Goal: Transaction & Acquisition: Purchase product/service

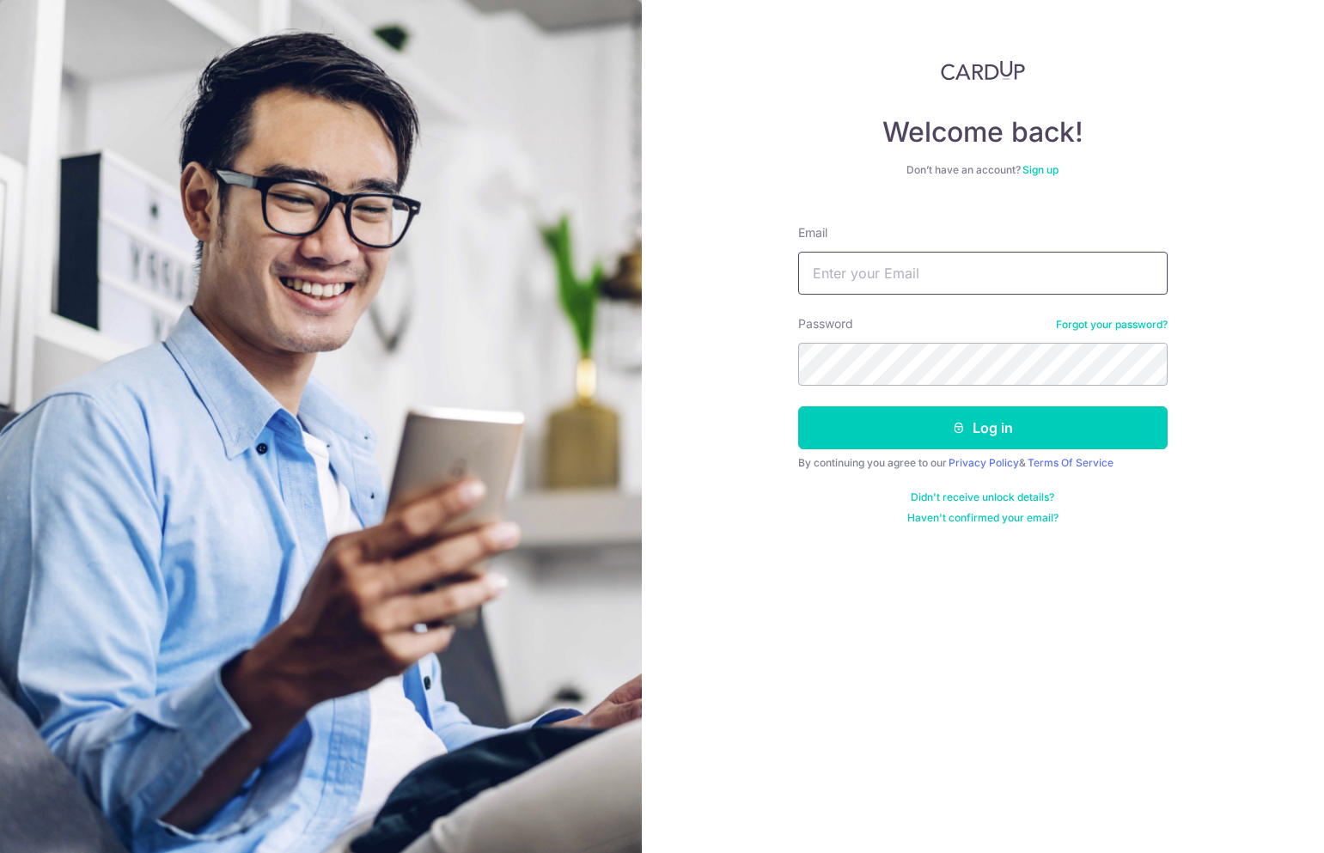
click at [864, 284] on input "Email" at bounding box center [982, 273] width 369 height 43
type input "[EMAIL_ADDRESS][DOMAIN_NAME]"
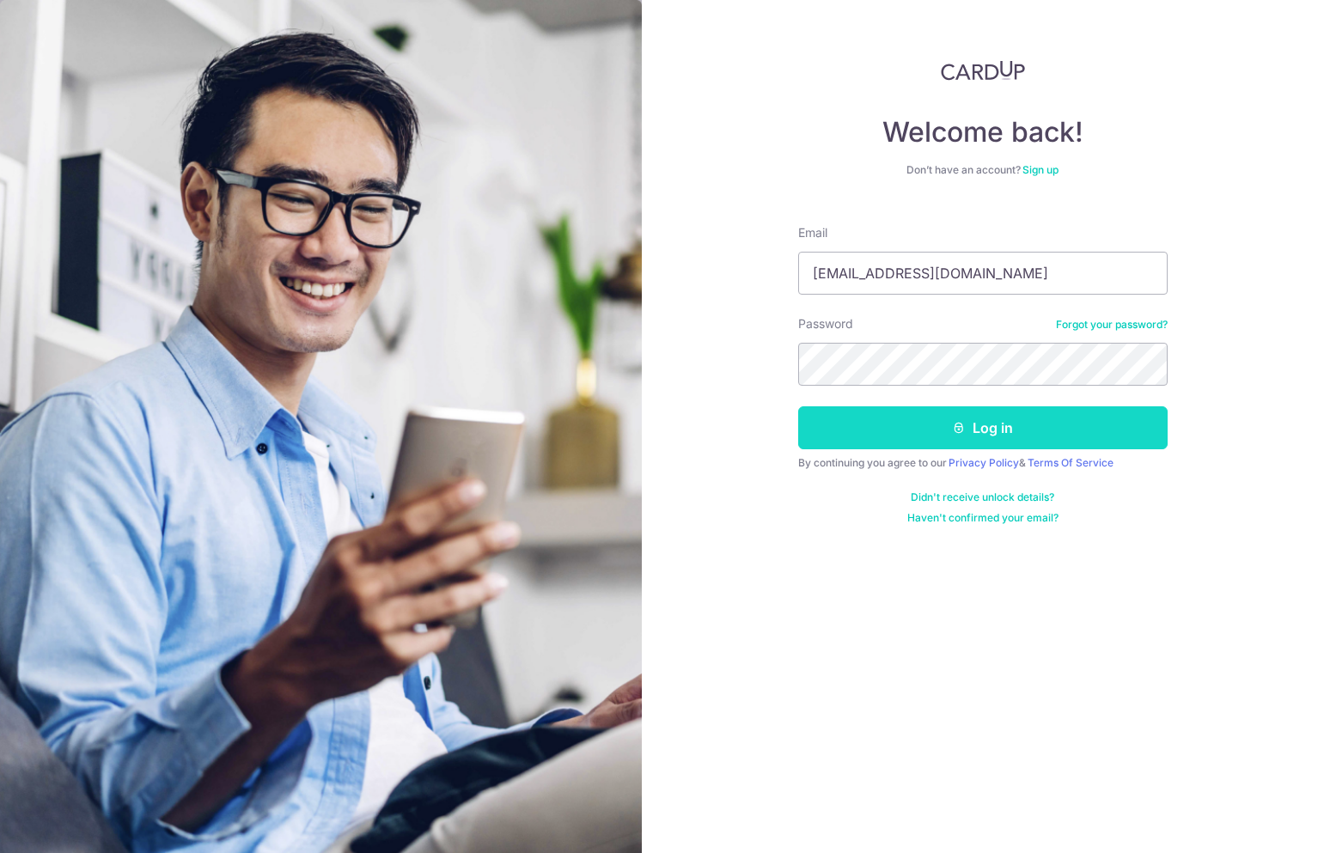
click at [939, 424] on button "Log in" at bounding box center [982, 427] width 369 height 43
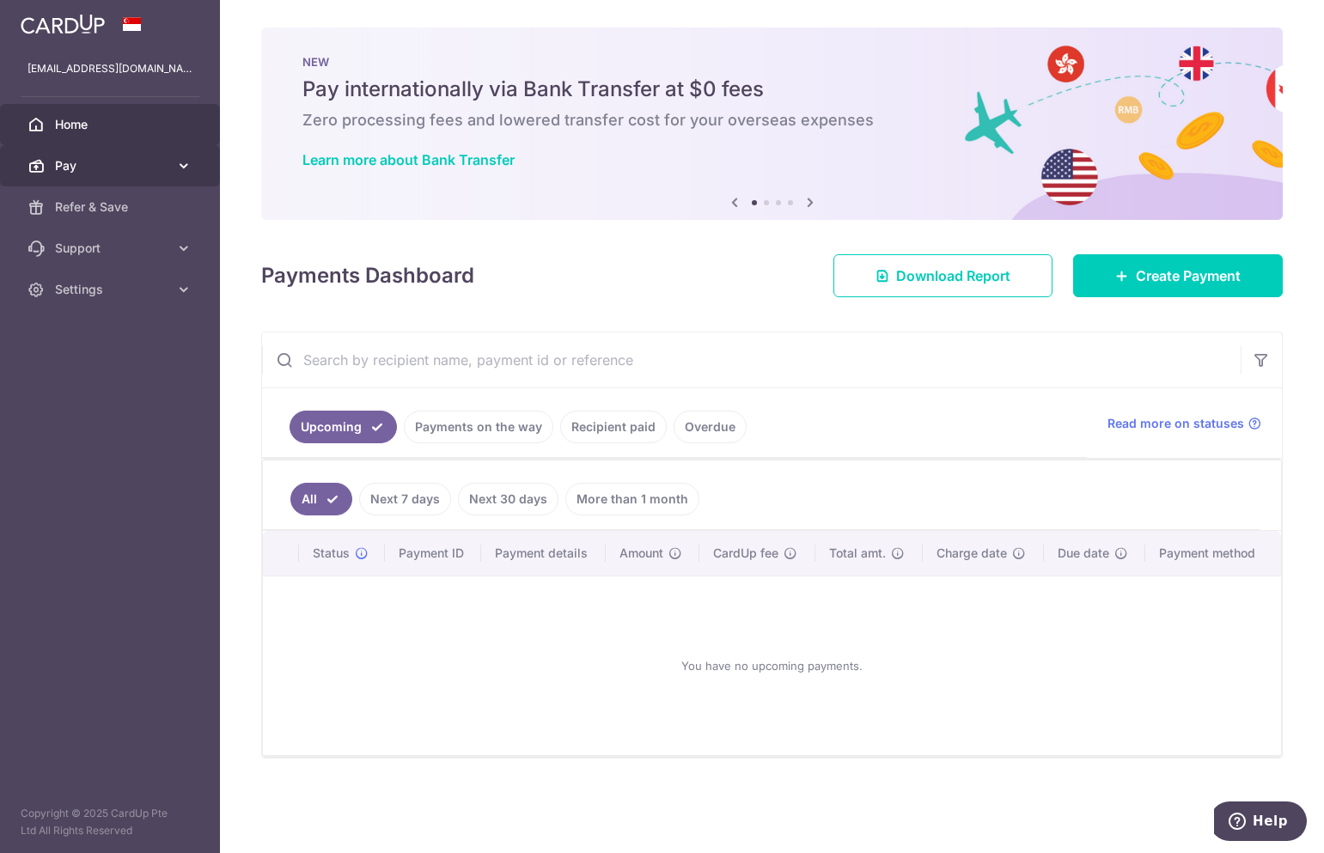
click at [83, 172] on span "Pay" at bounding box center [111, 165] width 113 height 17
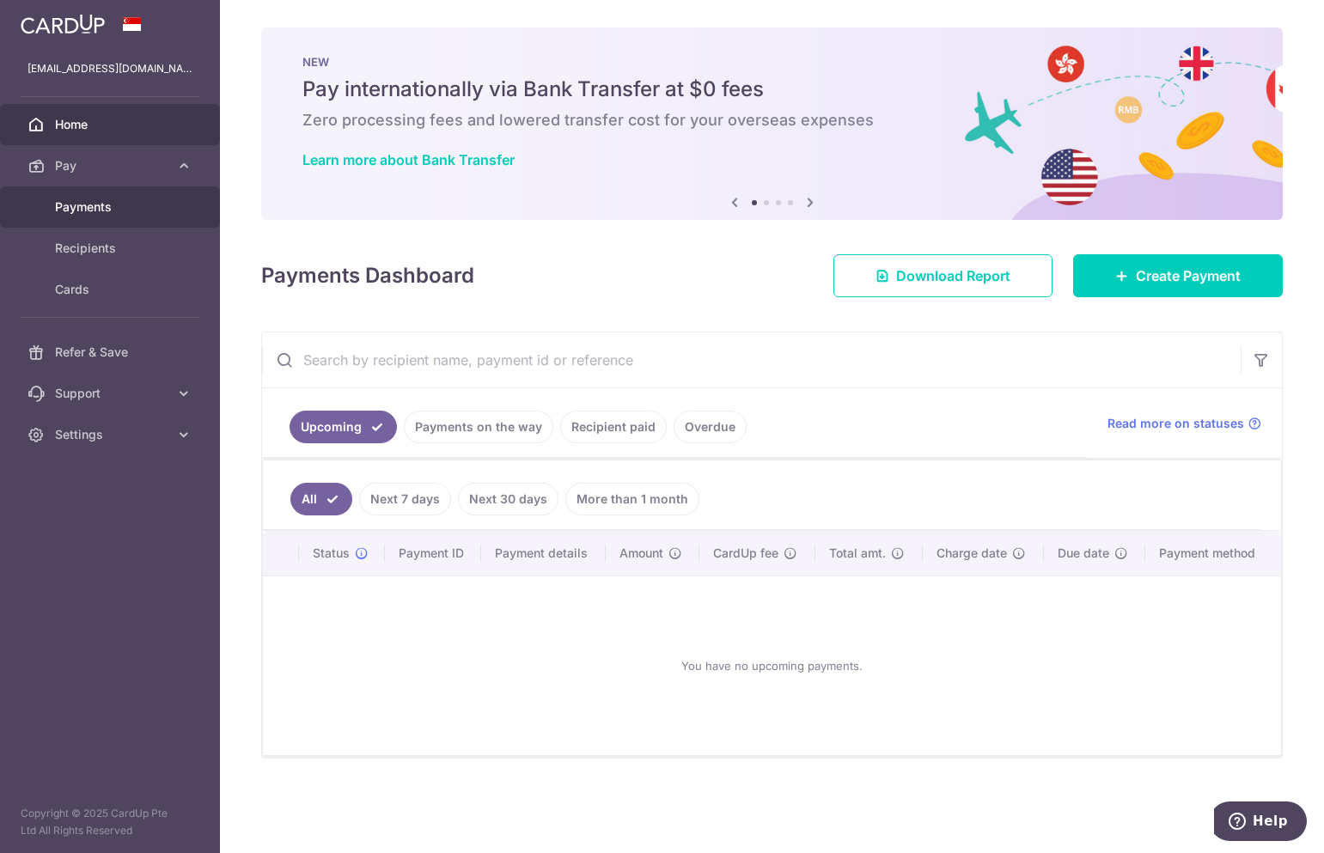
click at [76, 213] on span "Payments" at bounding box center [111, 206] width 113 height 17
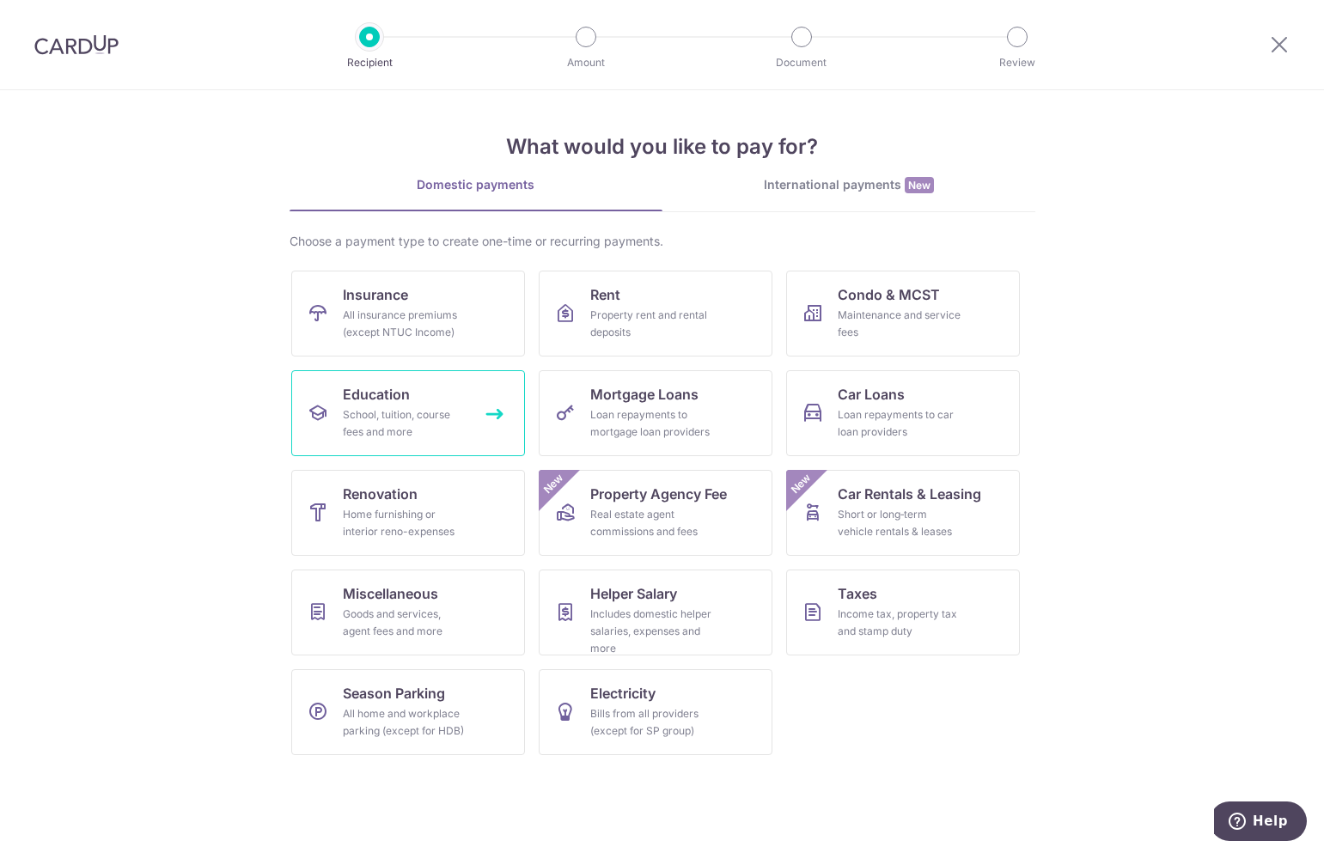
click at [395, 418] on div "School, tuition, course fees and more" at bounding box center [405, 423] width 124 height 34
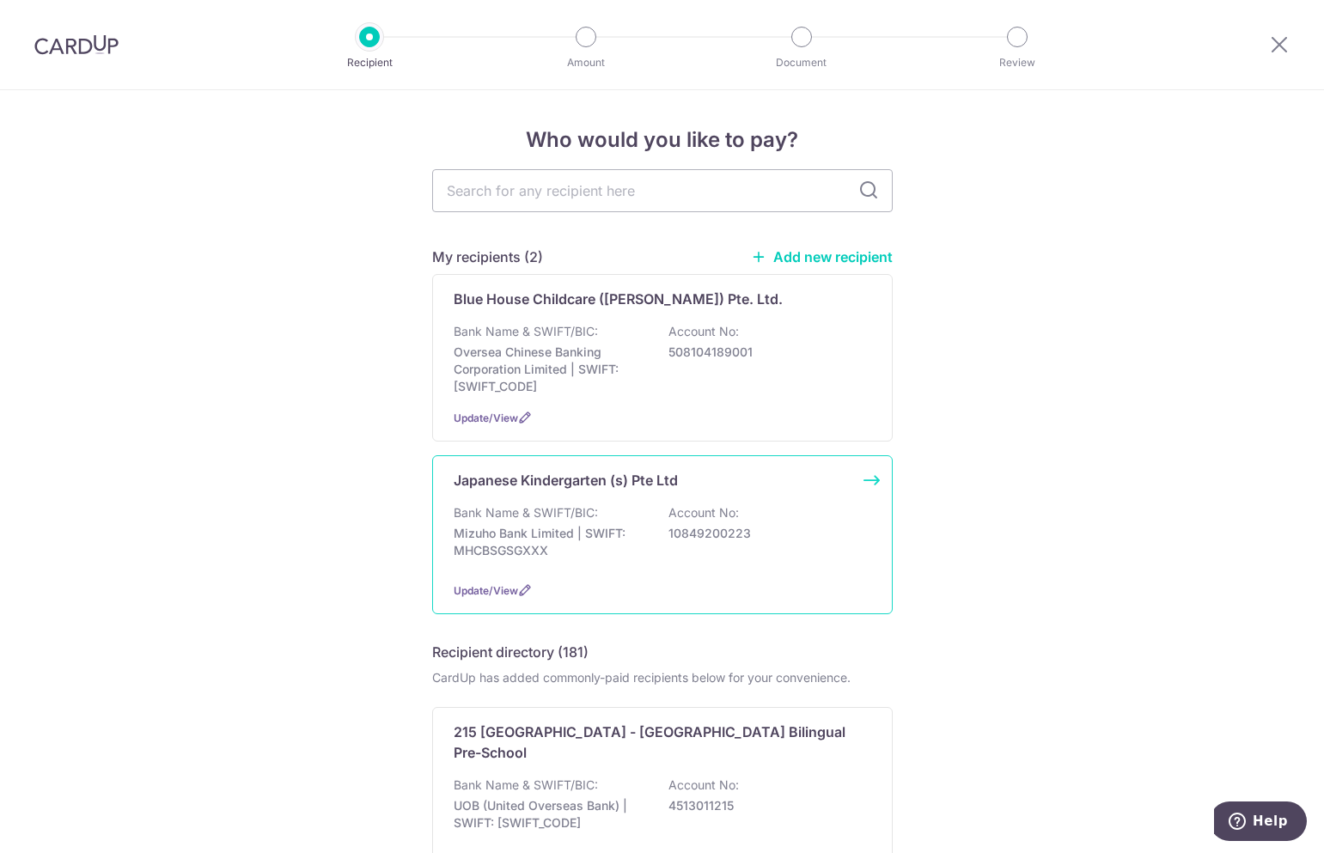
click at [520, 524] on div "Bank Name & SWIFT/BIC: Mizuho Bank Limited | SWIFT: MHCBSGSGXXX Account No: 108…" at bounding box center [661, 536] width 417 height 64
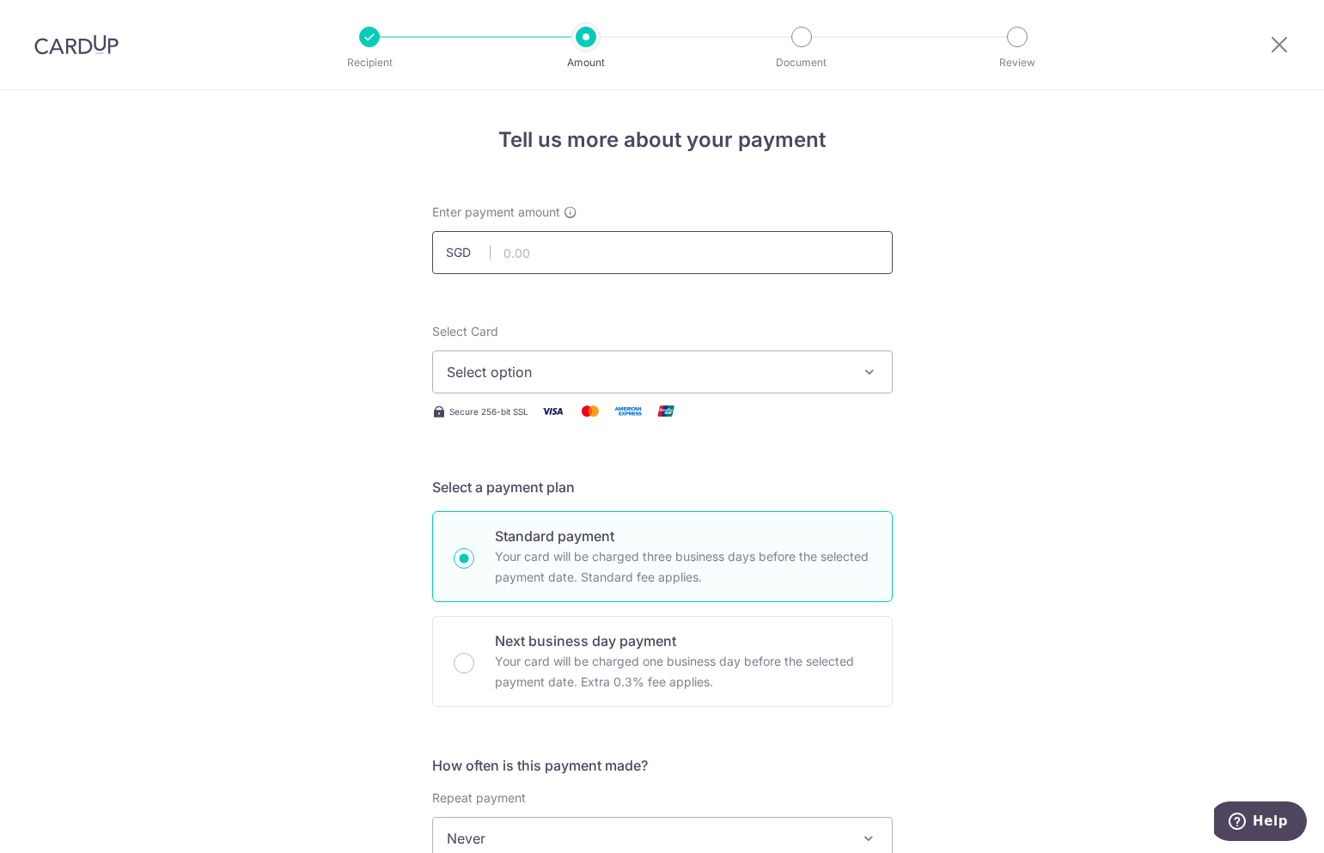
click at [548, 252] on input "text" at bounding box center [662, 252] width 460 height 43
type input "1,744.00"
click at [972, 458] on div "Tell us more about your payment Enter payment amount SGD 1,744.00 1744.00 Selec…" at bounding box center [662, 867] width 1324 height 1554
click at [861, 368] on icon "button" at bounding box center [869, 371] width 17 height 17
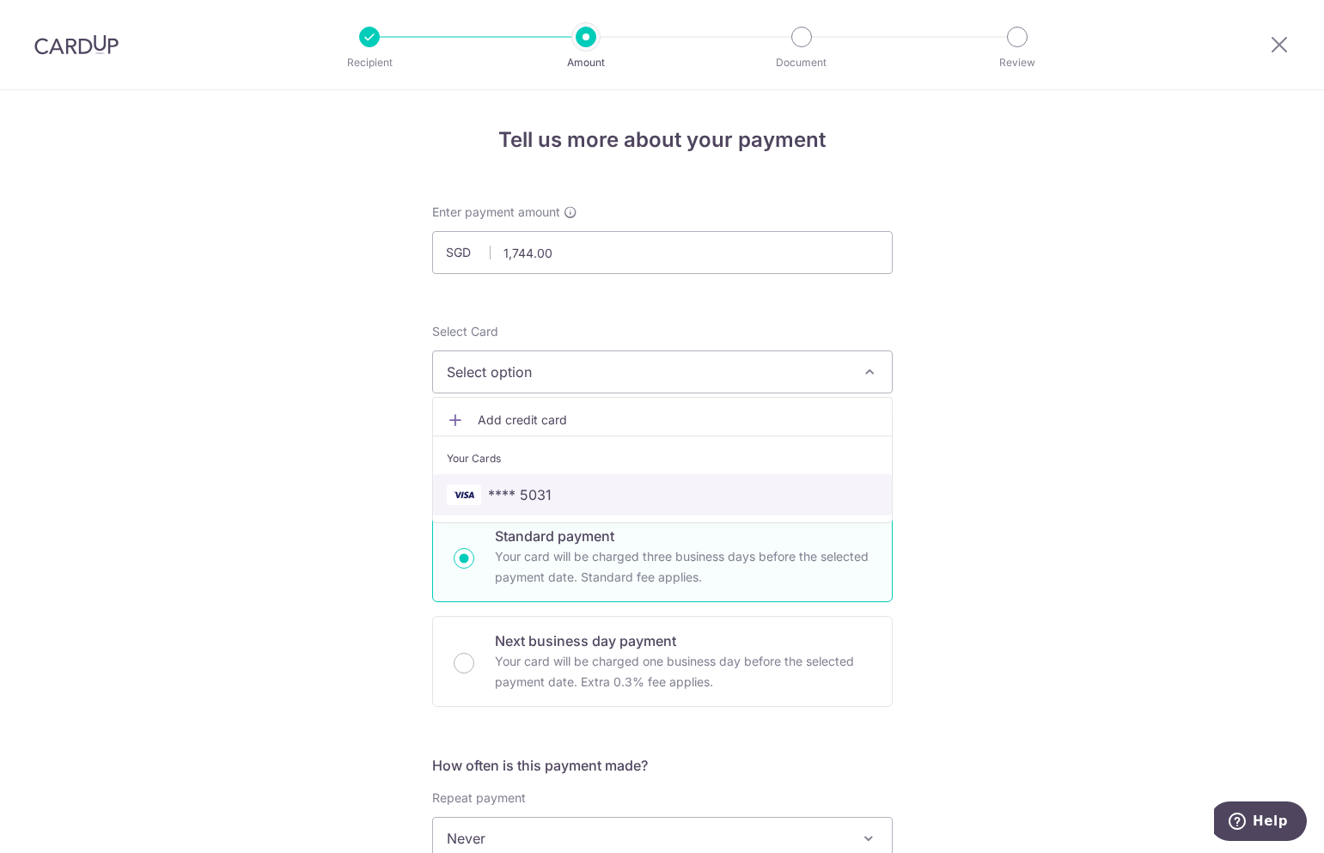
click at [755, 502] on span "**** 5031" at bounding box center [662, 494] width 431 height 21
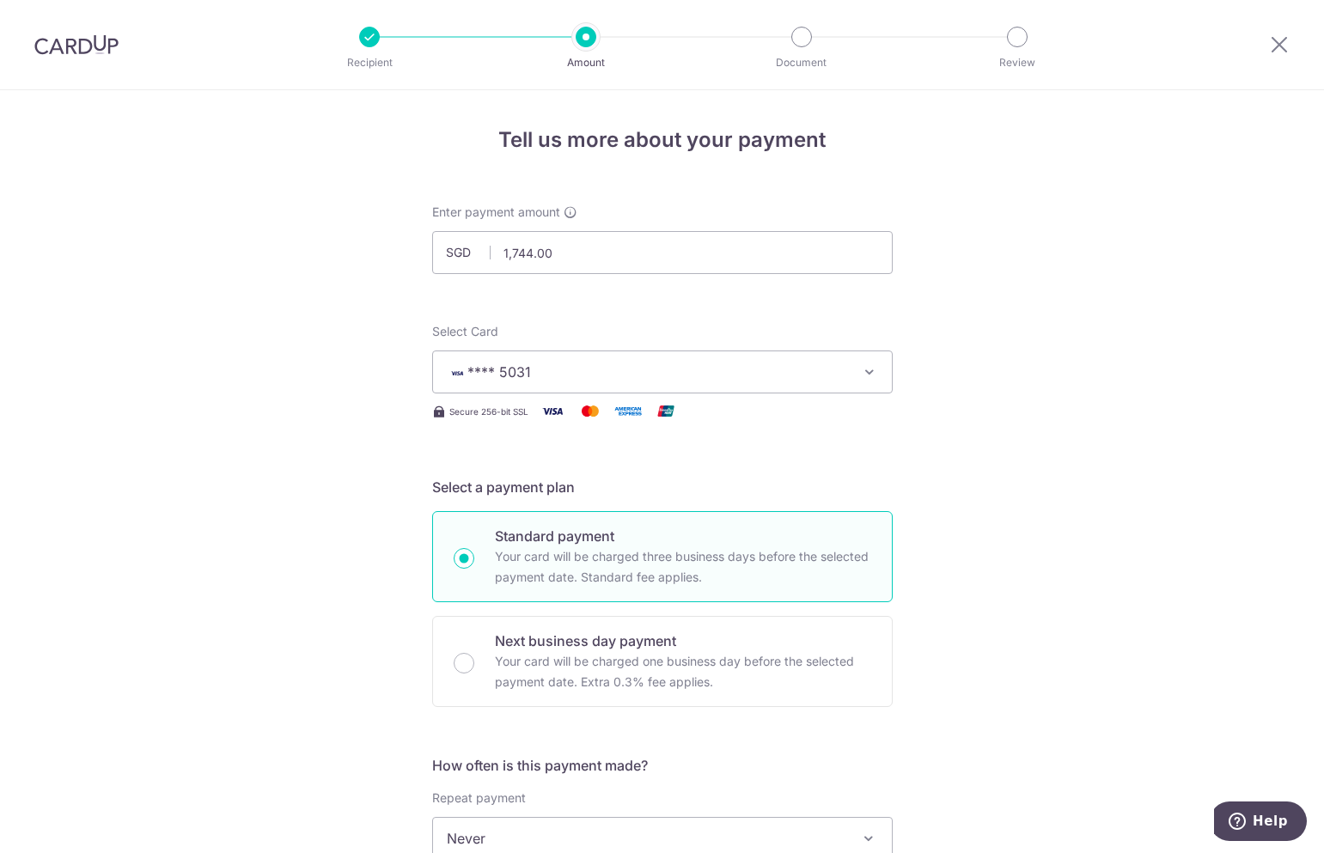
click at [1028, 508] on div "Tell us more about your payment Enter payment amount SGD 1,744.00 1744.00 Selec…" at bounding box center [662, 867] width 1324 height 1554
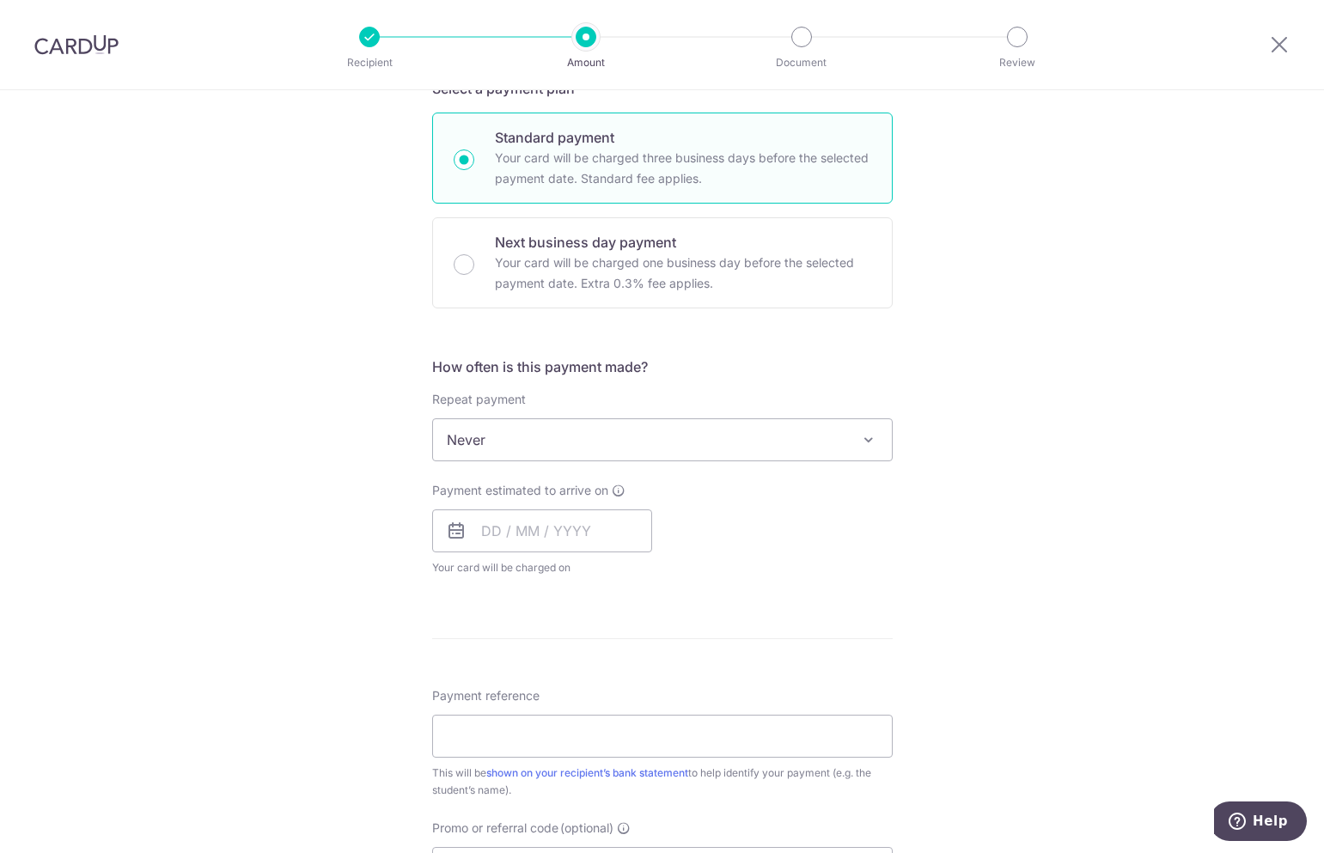
scroll to position [429, 0]
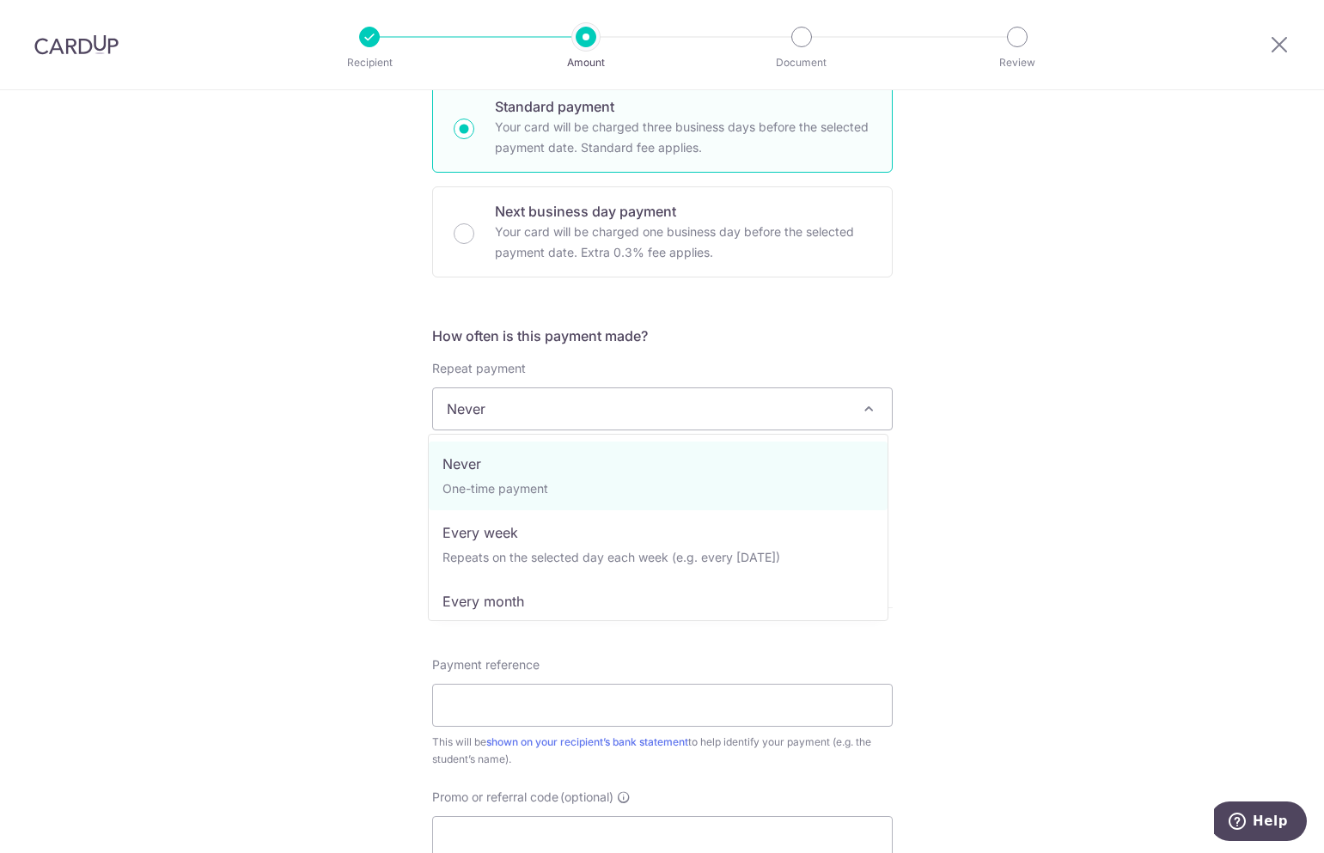
click at [620, 411] on span "Never" at bounding box center [662, 408] width 459 height 41
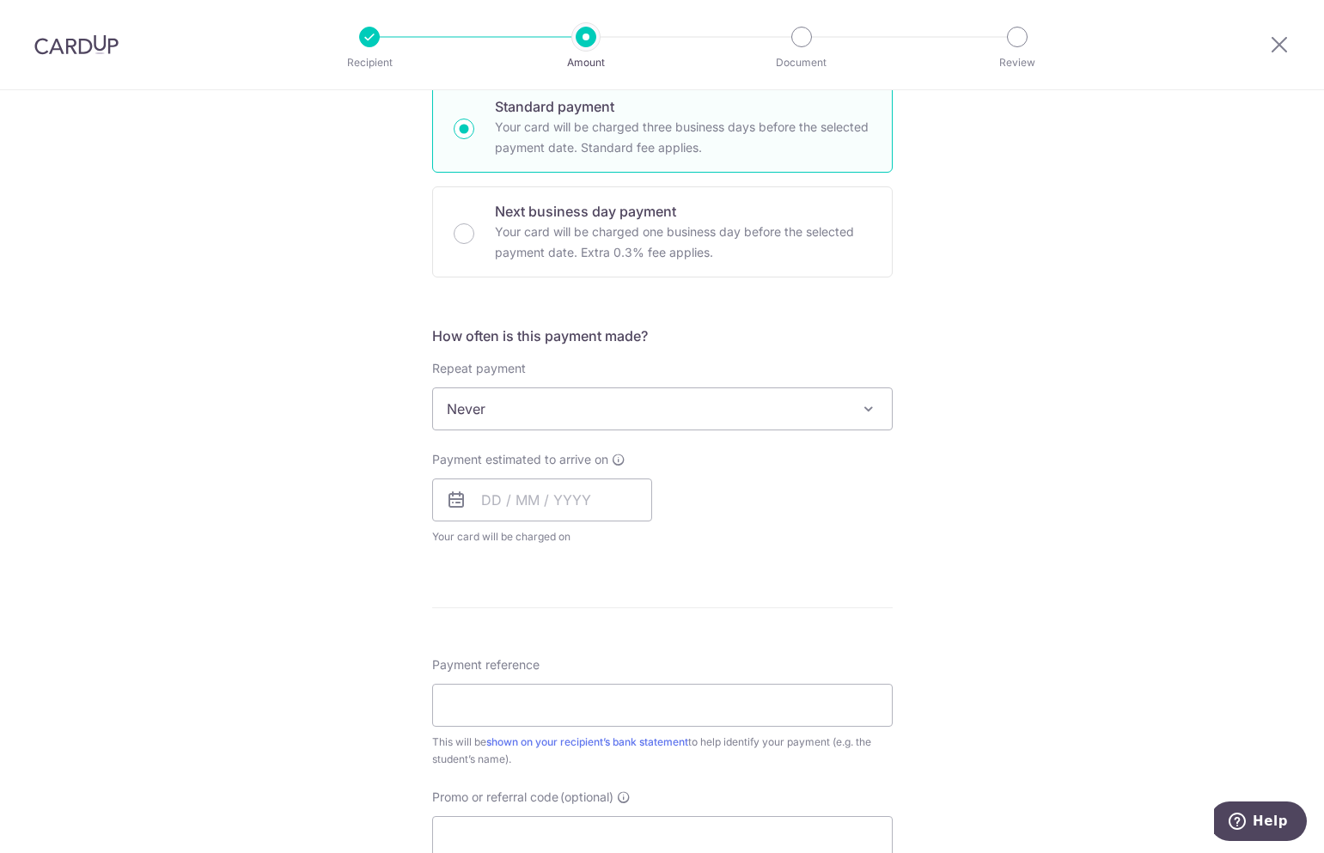
click at [820, 415] on span "Never" at bounding box center [662, 408] width 459 height 41
click at [554, 512] on input "text" at bounding box center [542, 499] width 220 height 43
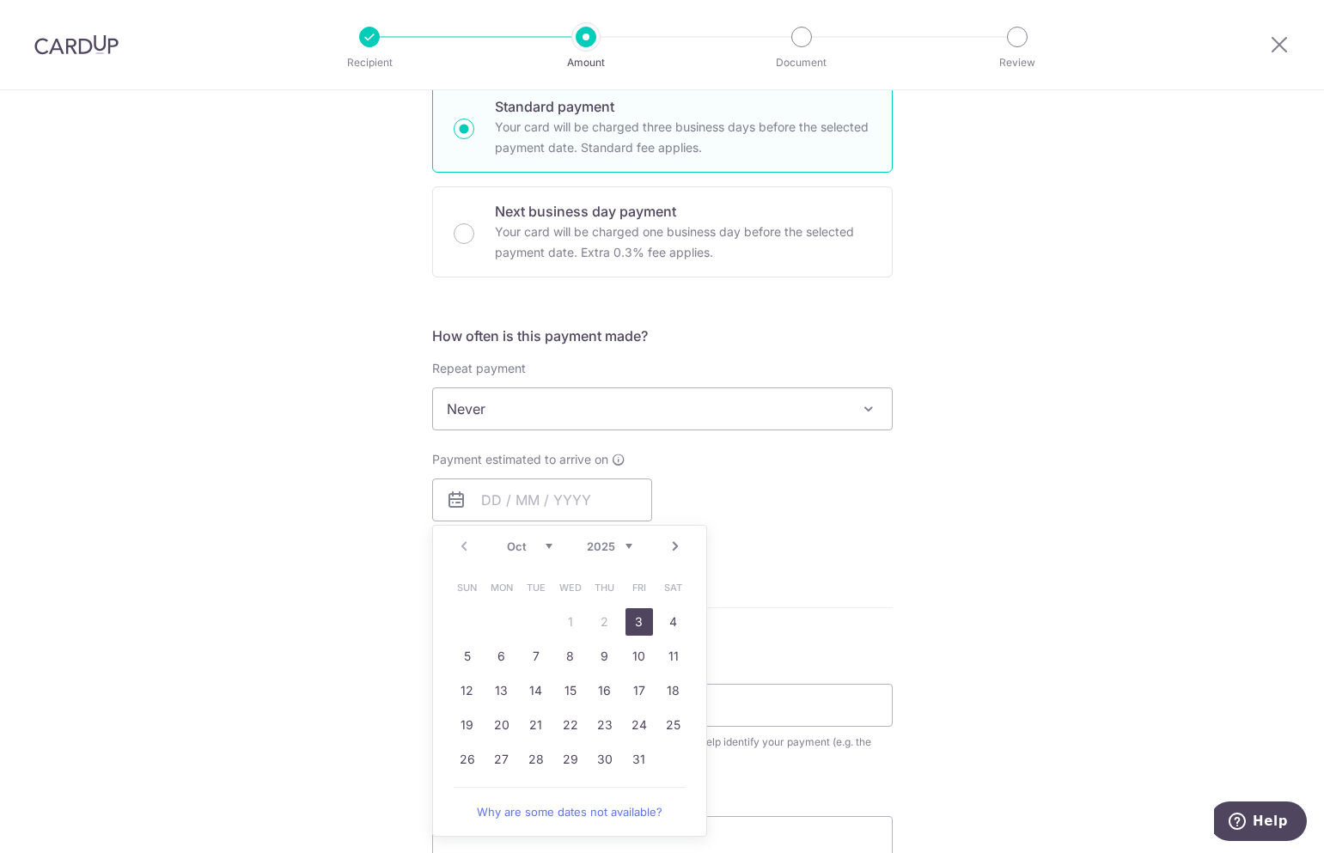
click at [932, 566] on div "Tell us more about your payment Enter payment amount SGD 1,744.00 1744.00 Selec…" at bounding box center [662, 438] width 1324 height 1554
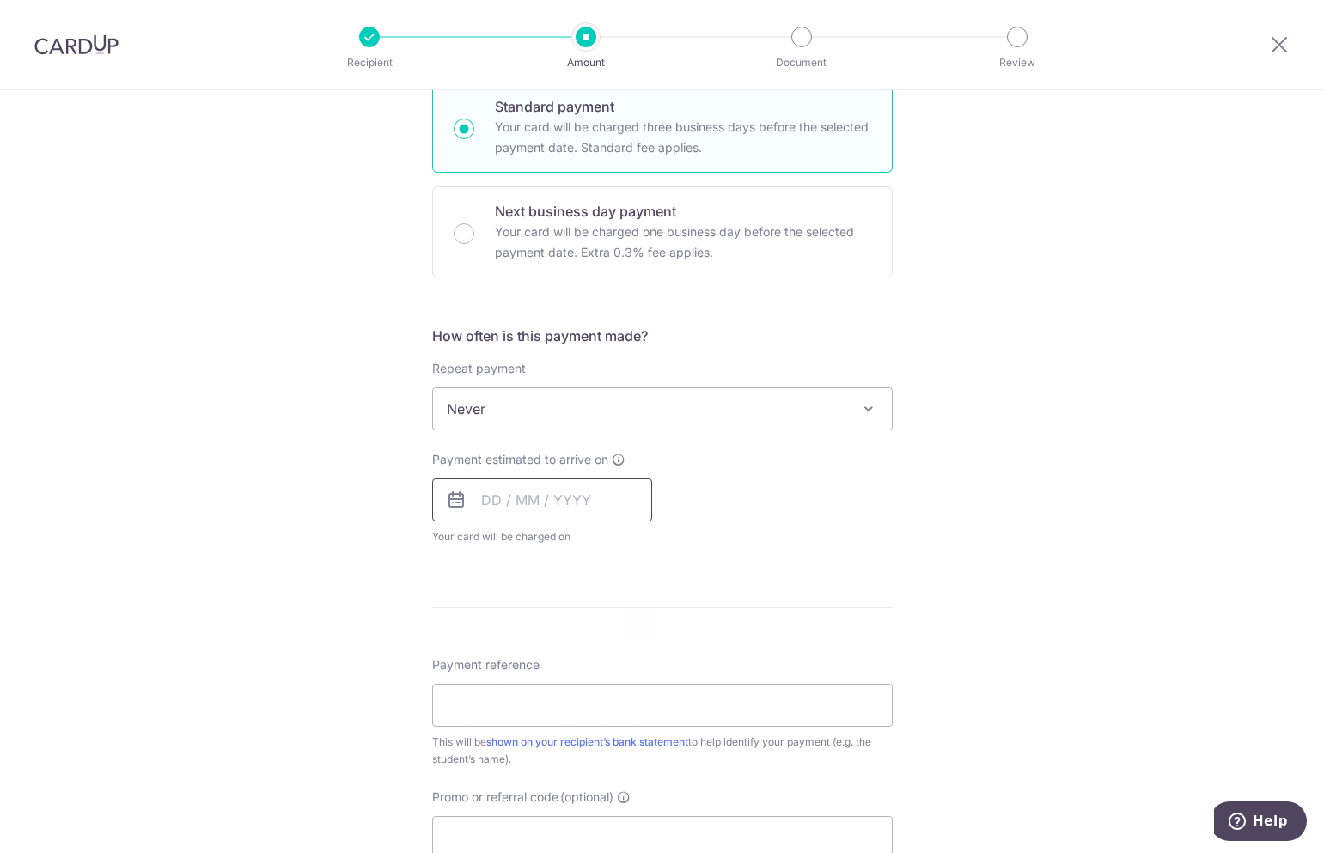
click at [610, 485] on input "text" at bounding box center [542, 499] width 220 height 43
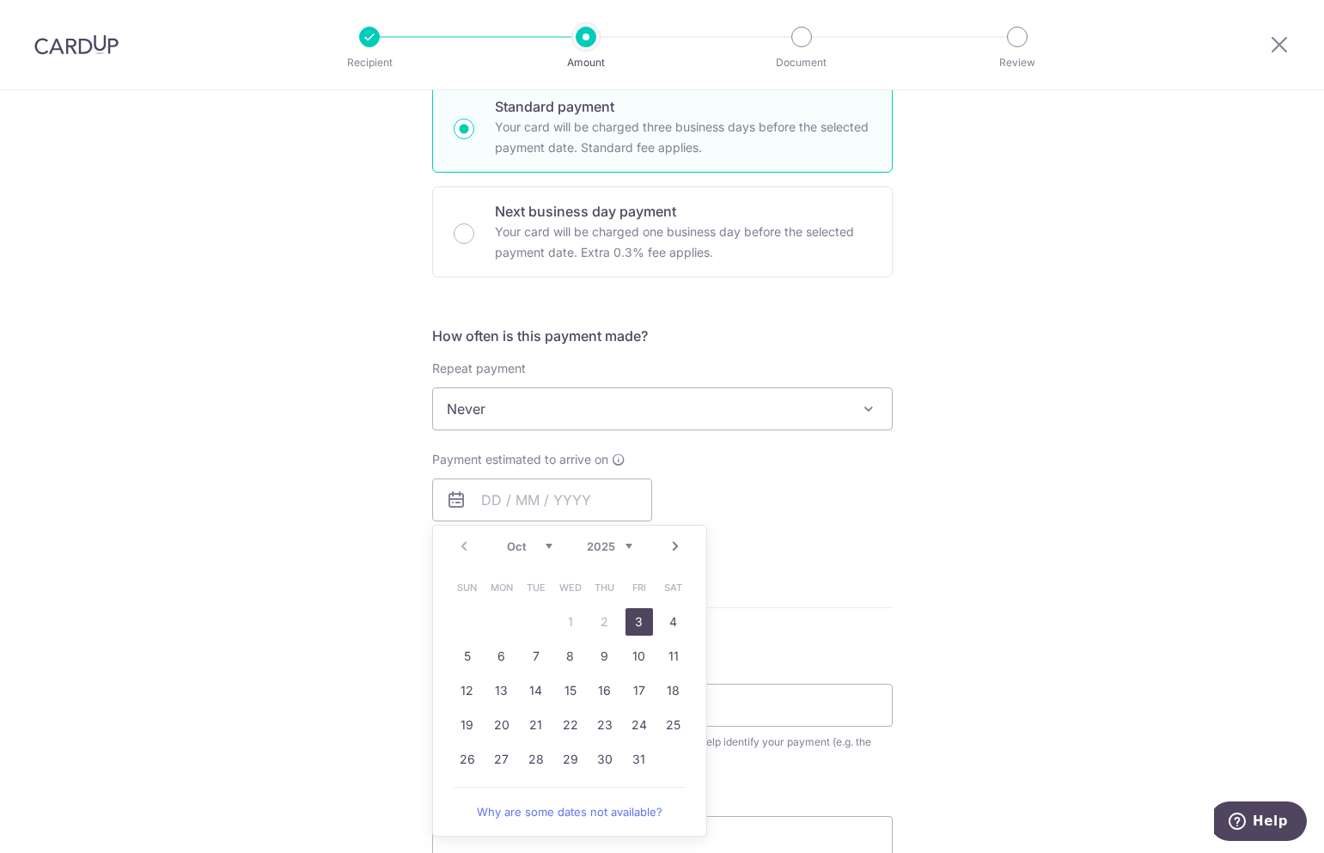
click at [636, 619] on link "3" at bounding box center [638, 621] width 27 height 27
type input "03/10/2025"
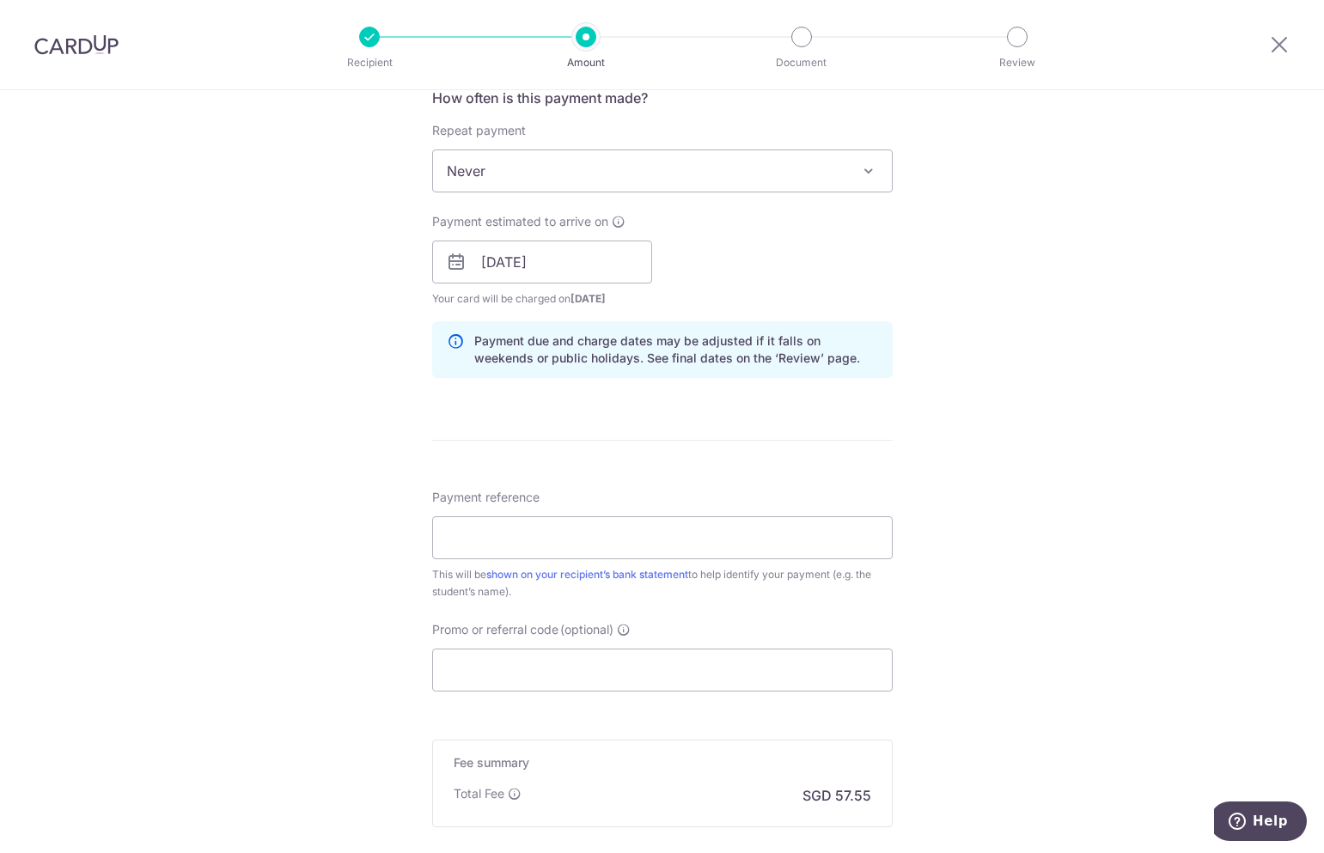
scroll to position [687, 0]
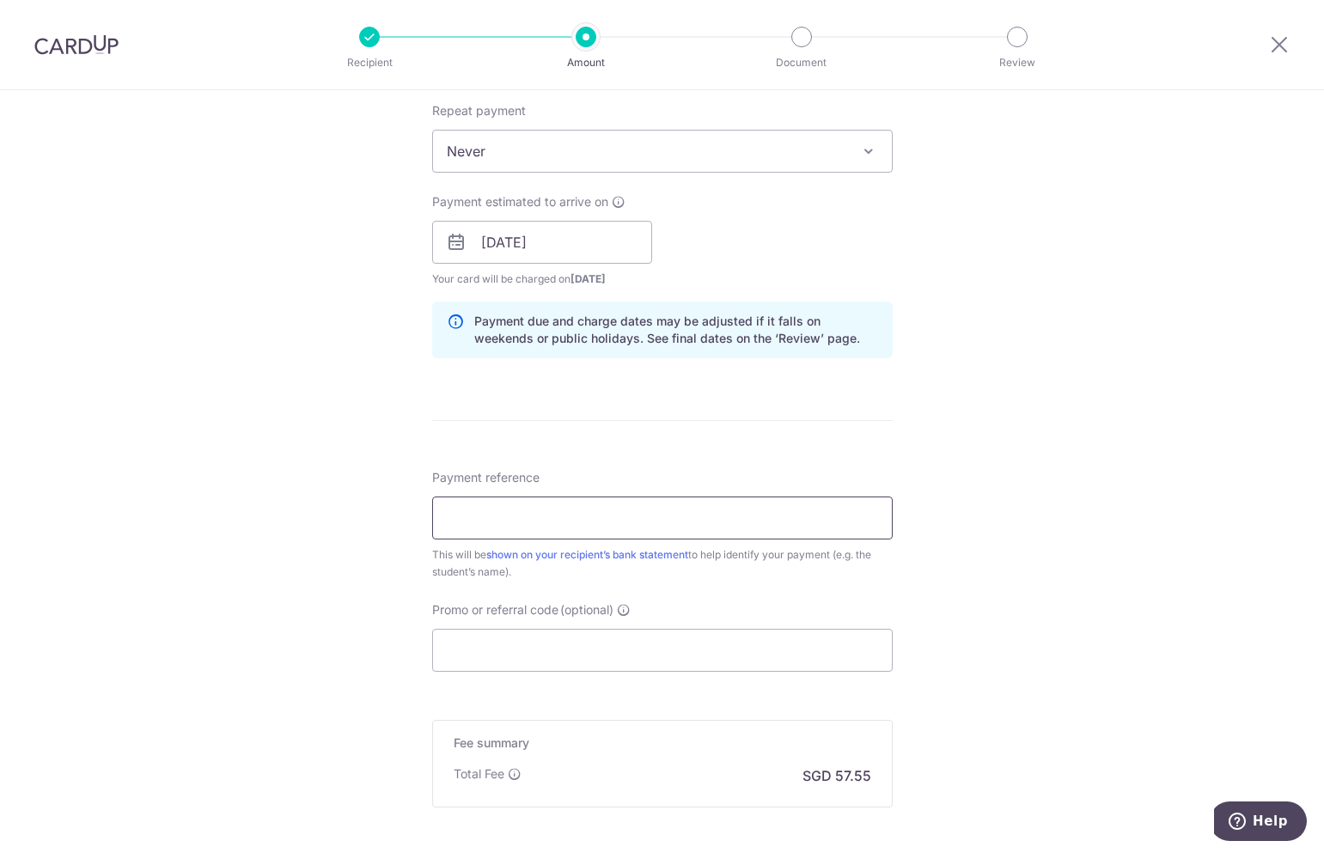
click at [683, 527] on input "Payment reference" at bounding box center [662, 517] width 460 height 43
type input "Kaito Dharamsi INV110479"
click at [593, 667] on input "Promo or referral code (optional)" at bounding box center [662, 650] width 460 height 43
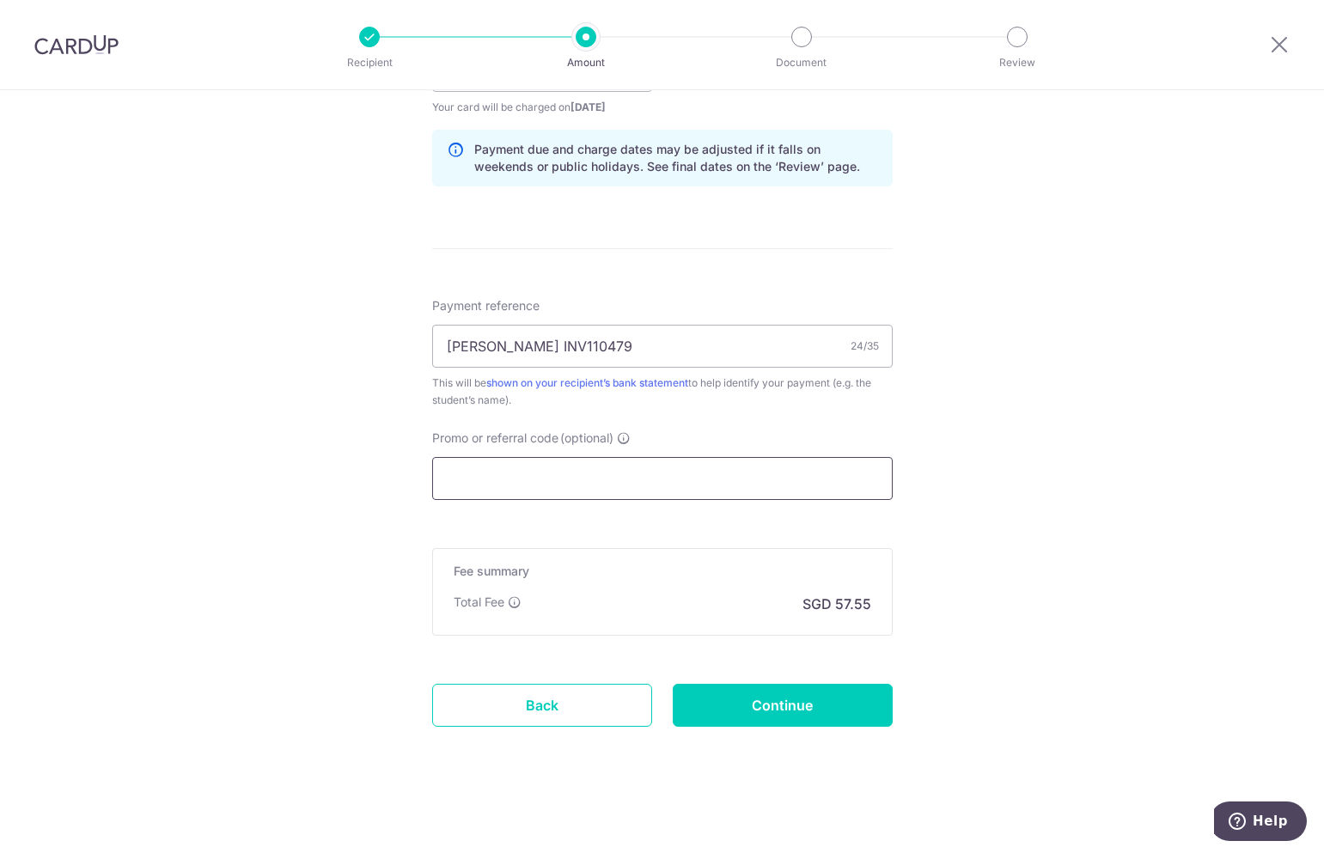
scroll to position [861, 0]
click at [792, 705] on input "Continue" at bounding box center [783, 702] width 220 height 43
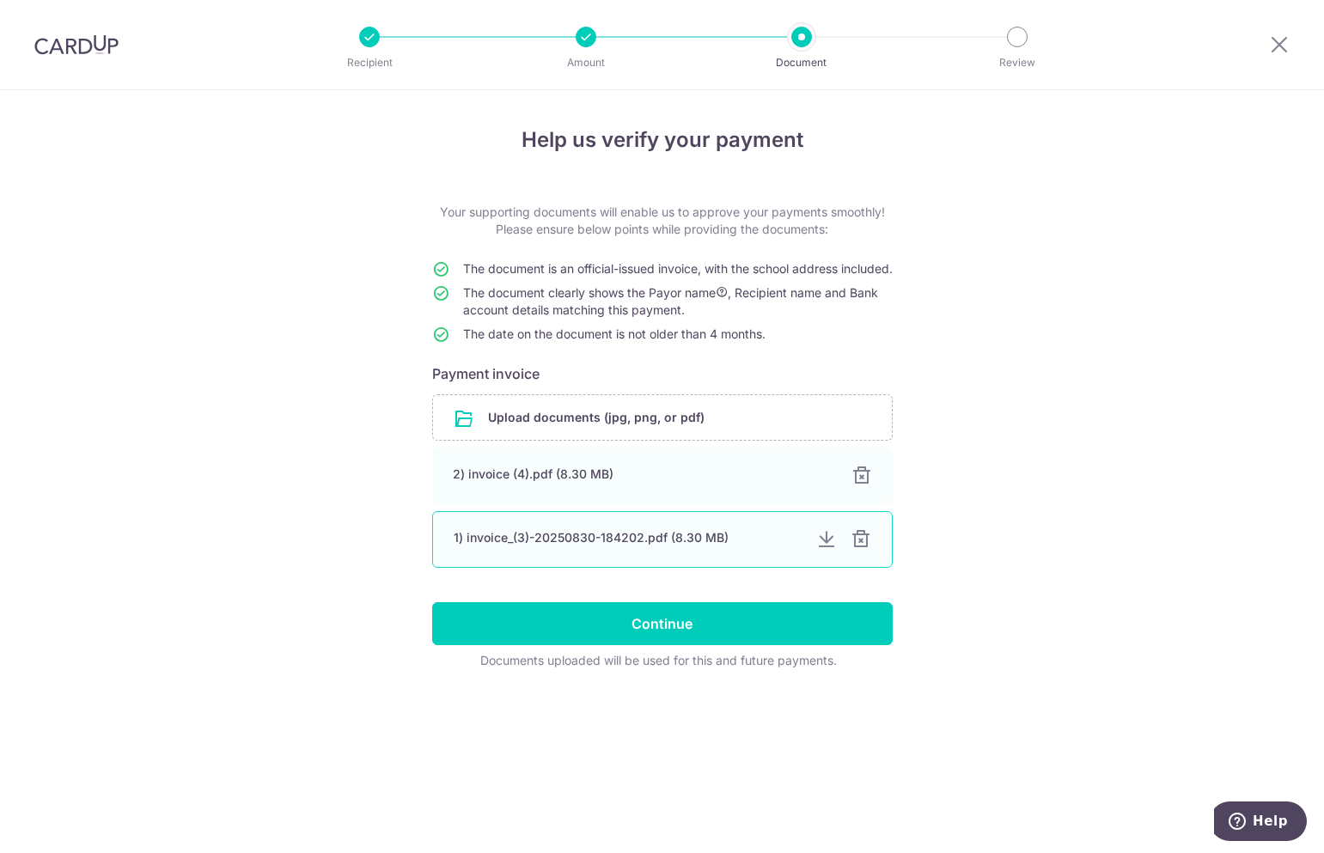
click at [871, 553] on div "1) invoice_(3)-20250830-184202.pdf (8.30 MB)" at bounding box center [662, 539] width 460 height 57
click at [852, 550] on div at bounding box center [860, 539] width 21 height 21
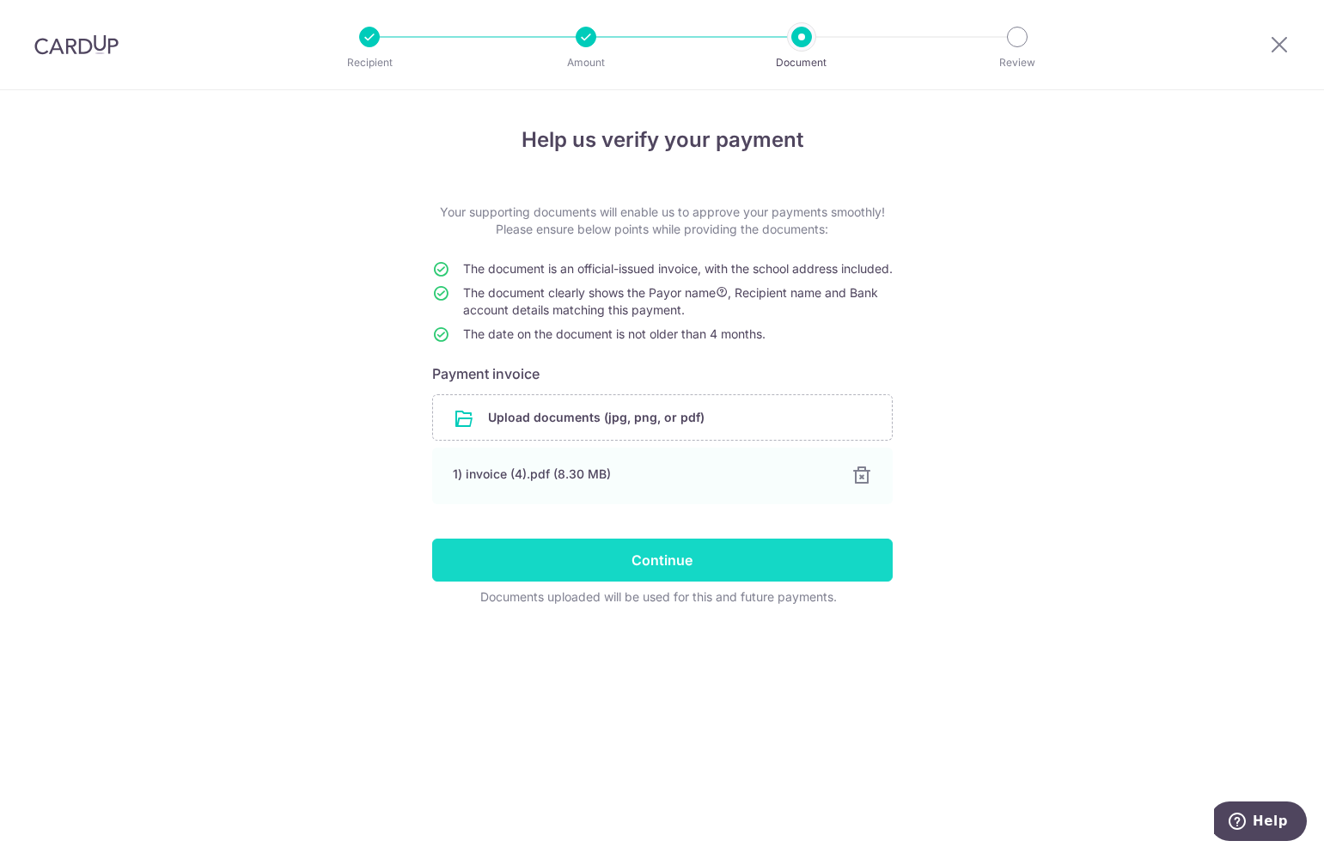
click at [700, 581] on input "Continue" at bounding box center [662, 560] width 460 height 43
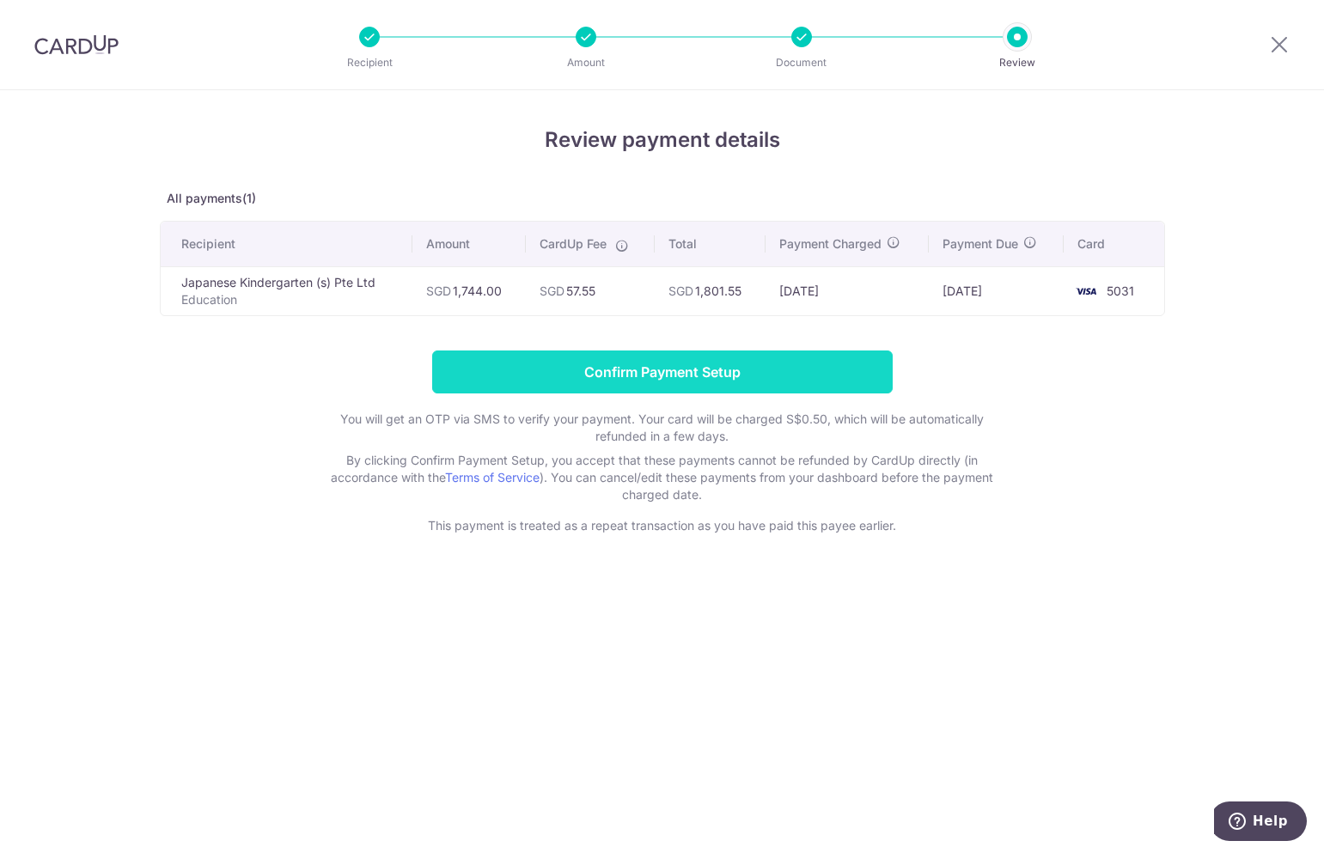
click at [691, 377] on input "Confirm Payment Setup" at bounding box center [662, 371] width 460 height 43
